Goal: Check status: Check status

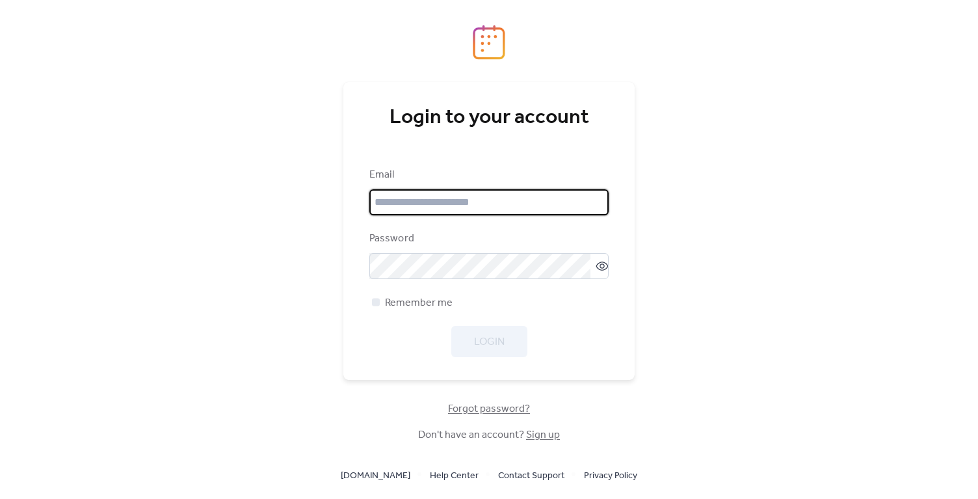
click at [483, 207] on input "email" at bounding box center [488, 202] width 239 height 26
type input "**********"
click at [489, 345] on span "Login" at bounding box center [489, 342] width 31 height 16
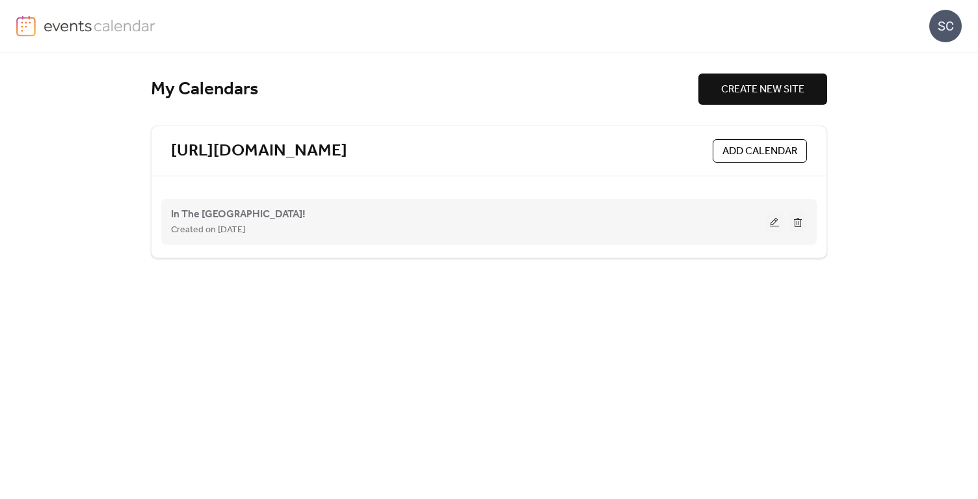
click at [776, 221] on button at bounding box center [774, 222] width 18 height 20
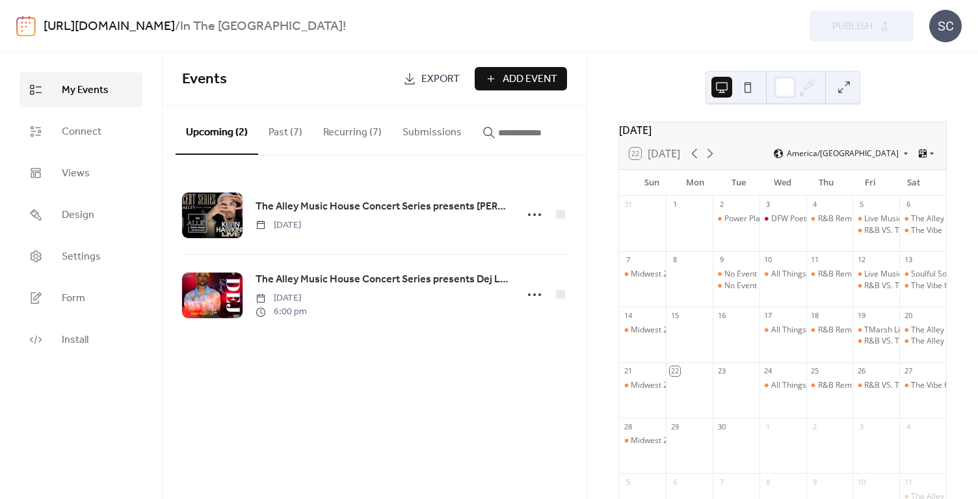
click at [278, 134] on button "Past (7)" at bounding box center [285, 129] width 55 height 48
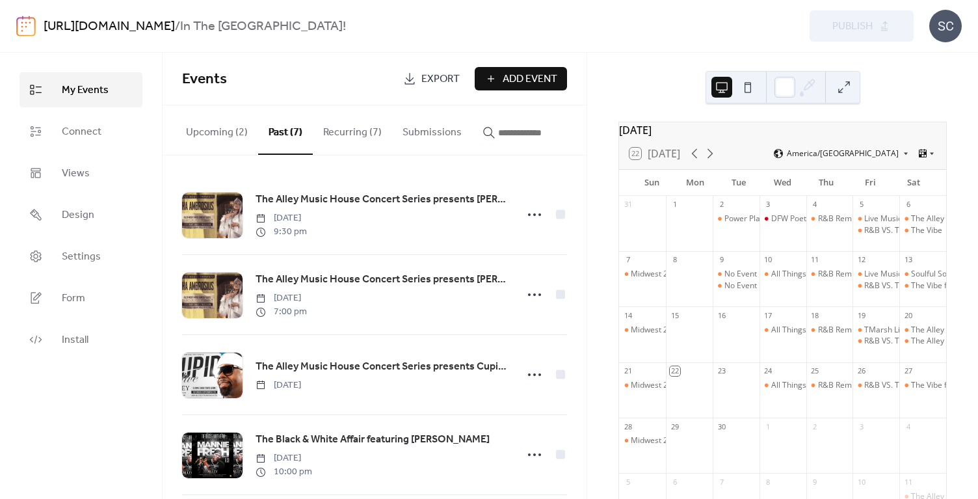
click at [344, 135] on button "Recurring (7)" at bounding box center [352, 129] width 79 height 48
